Goal: Transaction & Acquisition: Book appointment/travel/reservation

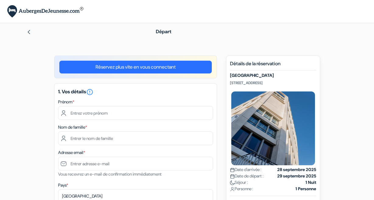
click at [94, 113] on input "text" at bounding box center [135, 113] width 155 height 14
type input "Carole"
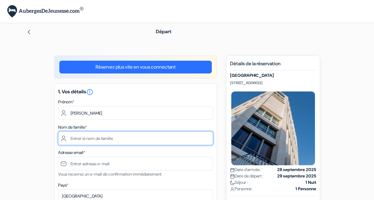
click at [102, 140] on input "text" at bounding box center [135, 138] width 155 height 14
type input "Peghon"
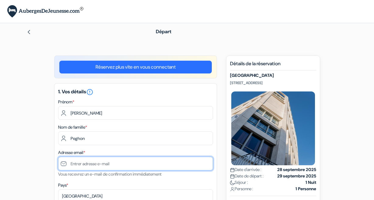
click at [104, 165] on input "text" at bounding box center [135, 164] width 155 height 14
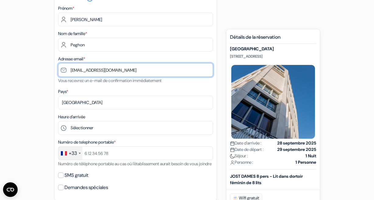
scroll to position [94, 0]
type input "[EMAIL_ADDRESS][DOMAIN_NAME]"
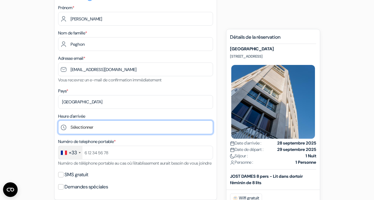
click at [128, 130] on select "Sélectionner 1:00 2:00 3:00 4:00 5:00 6:00 7:00 8:00 9:00 10:00 11:00 12:00 13:…" at bounding box center [135, 127] width 155 height 14
select select "16"
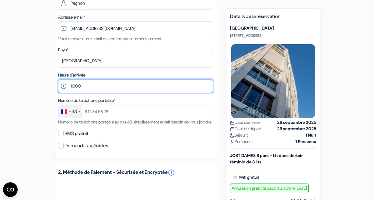
scroll to position [142, 0]
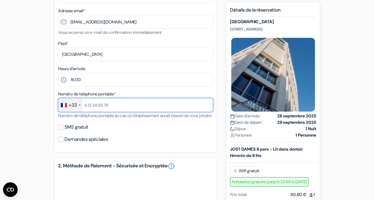
click at [126, 109] on input "text" at bounding box center [135, 105] width 155 height 14
type input "626375375"
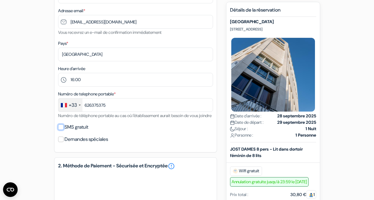
click at [61, 130] on input "SMS gratuit" at bounding box center [60, 126] width 5 height 5
checkbox input "true"
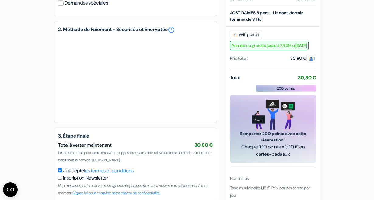
scroll to position [313, 0]
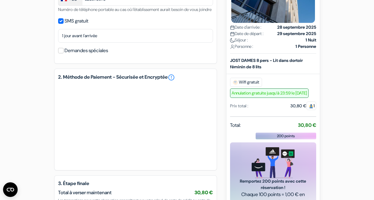
scroll to position [331, 0]
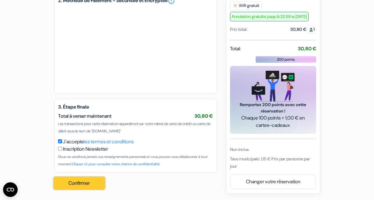
click at [77, 185] on button "Confirmer Loading..." at bounding box center [79, 183] width 51 height 12
